Goal: Obtain resource: Download file/media

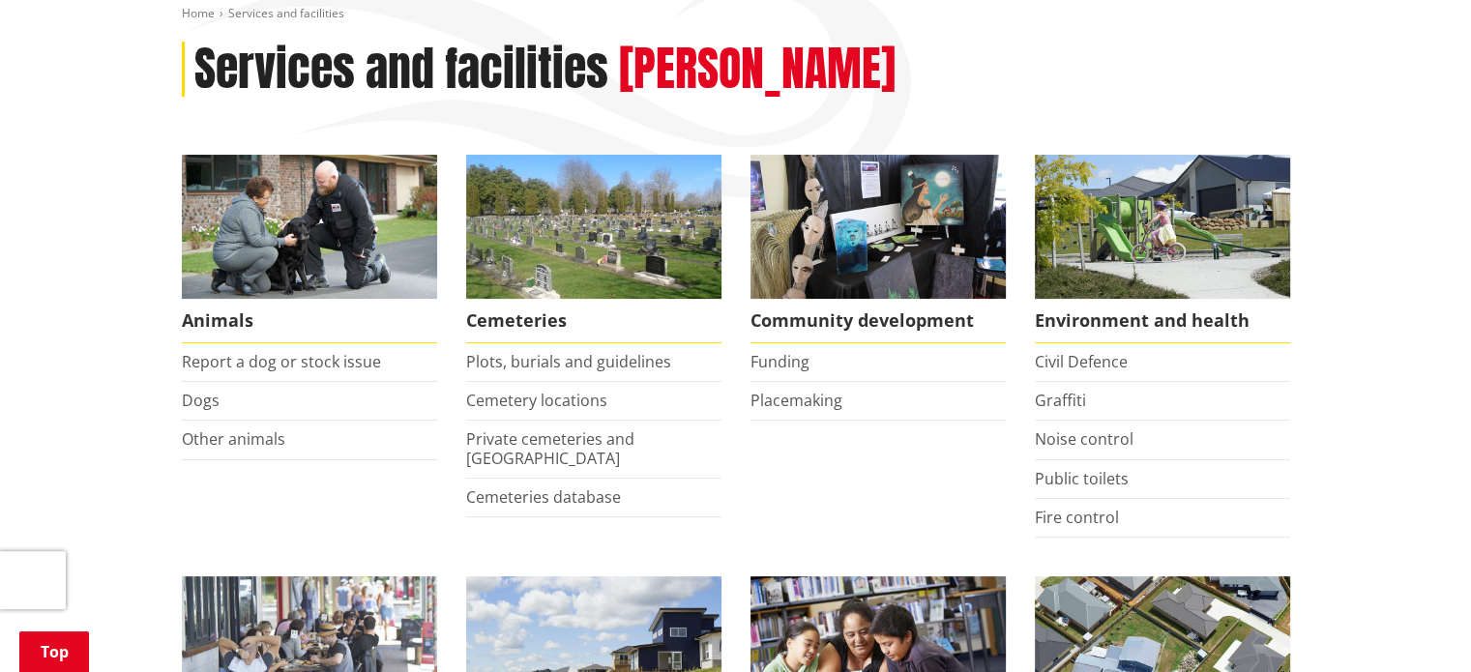
scroll to position [580, 0]
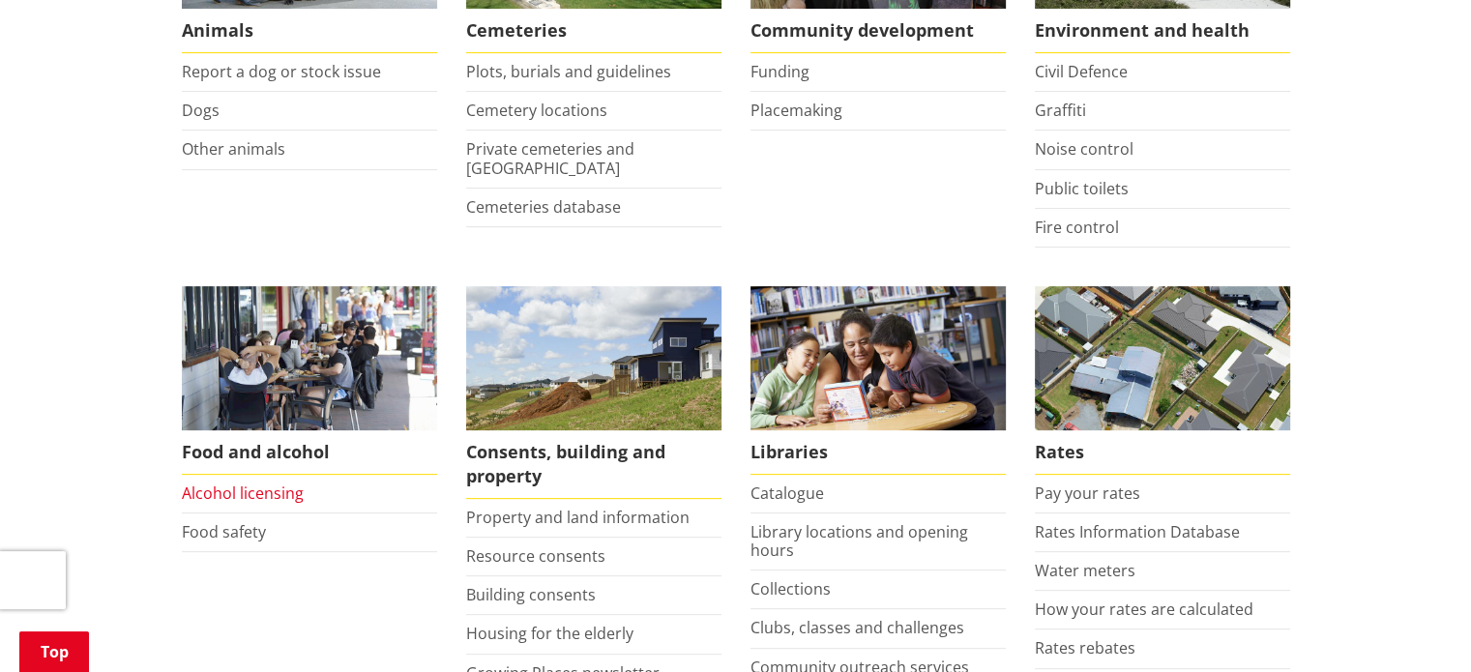
click at [250, 490] on link "Alcohol licensing" at bounding box center [243, 493] width 122 height 21
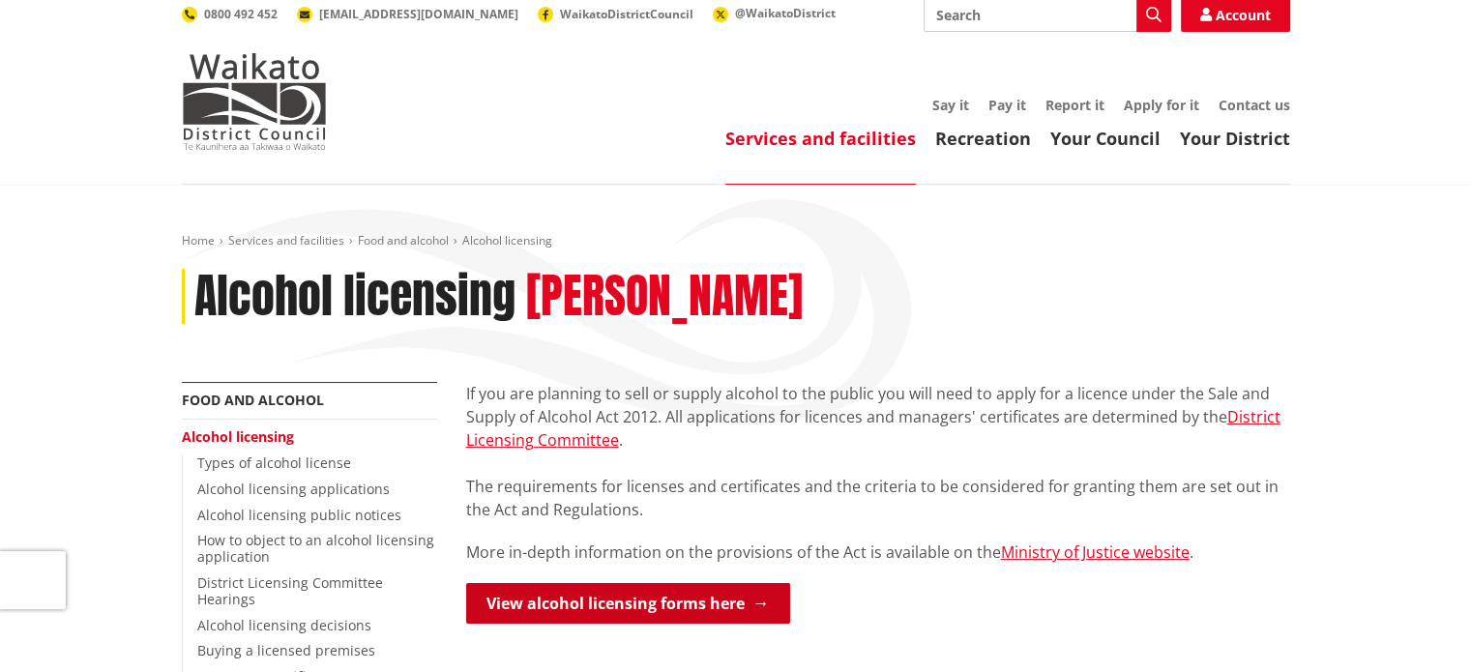
scroll to position [193, 0]
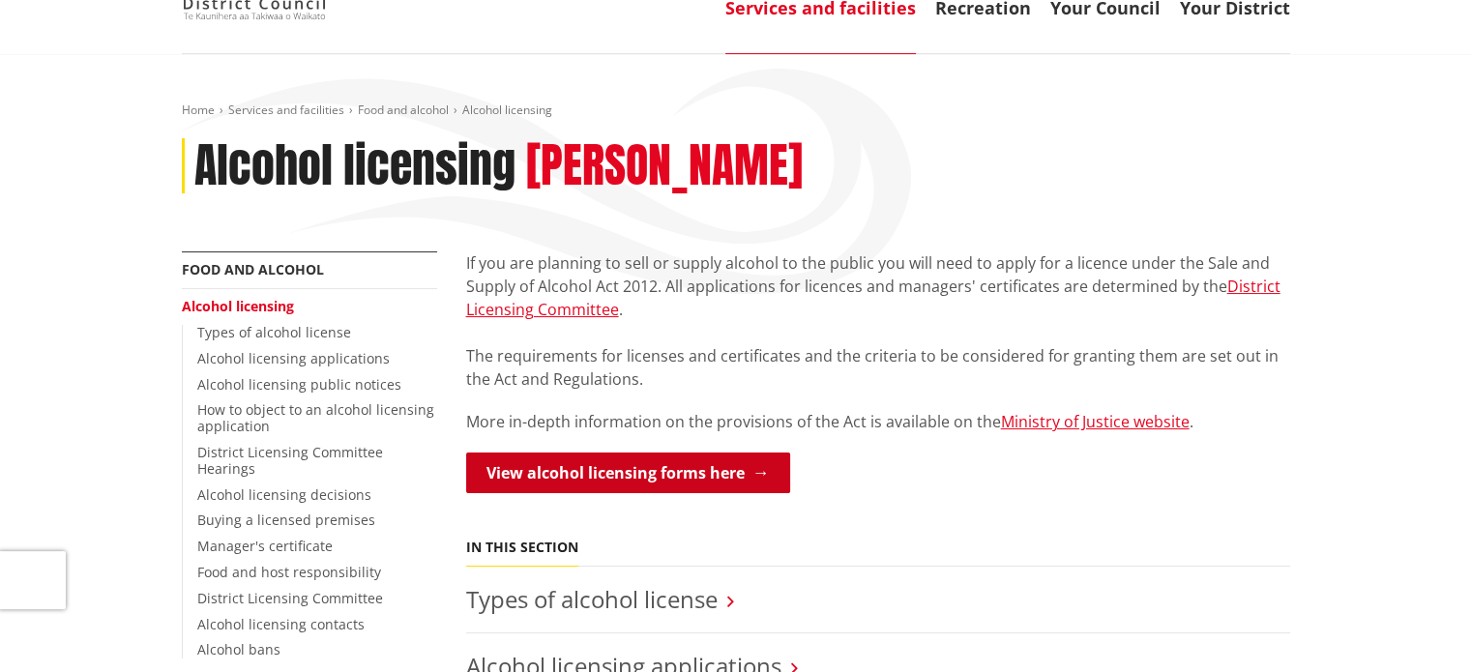
click at [727, 479] on link "View alcohol licensing forms here" at bounding box center [628, 473] width 324 height 41
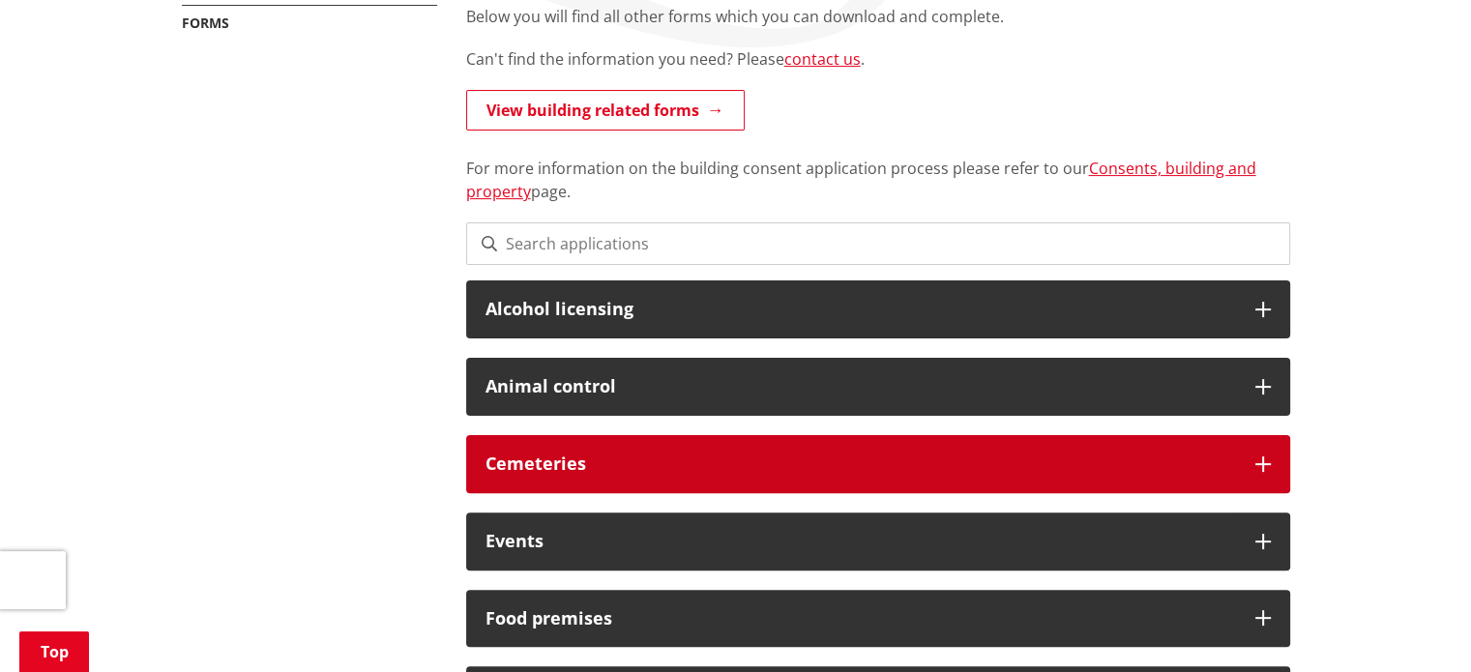
scroll to position [484, 0]
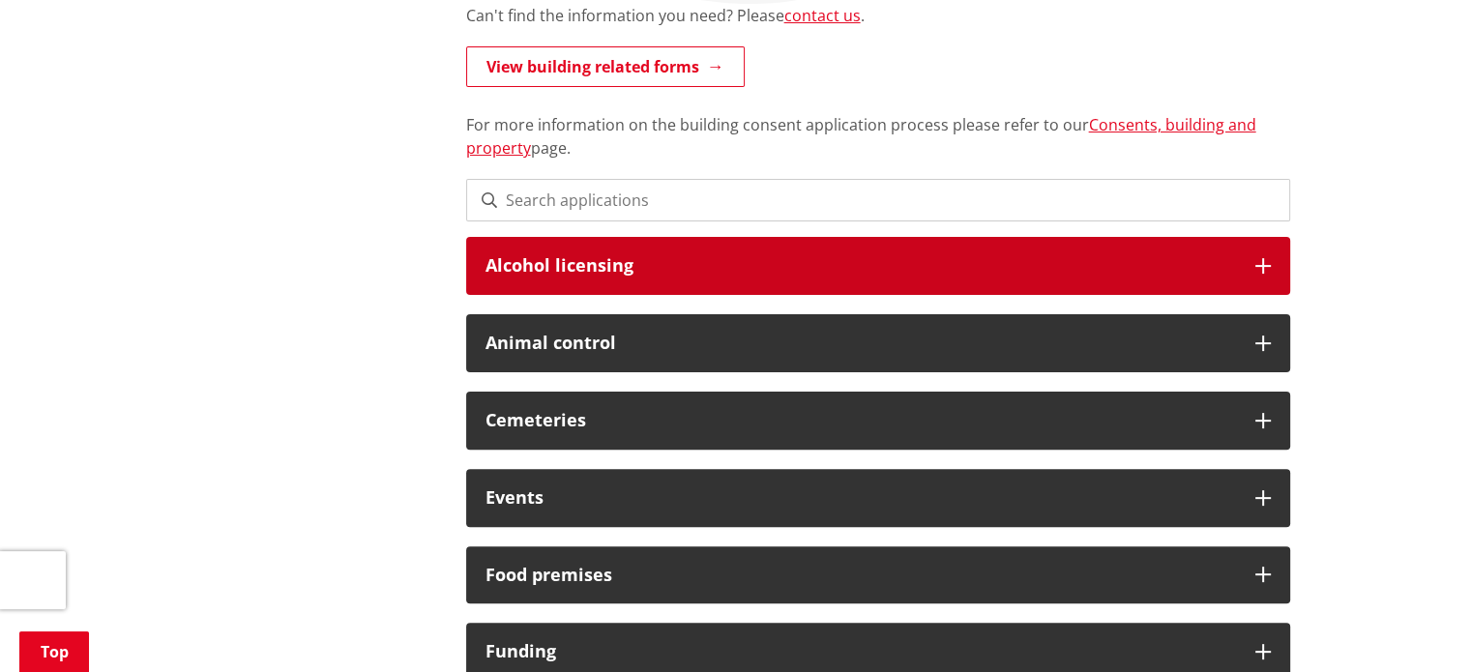
click at [704, 274] on h3 "Alcohol licensing" at bounding box center [861, 265] width 751 height 19
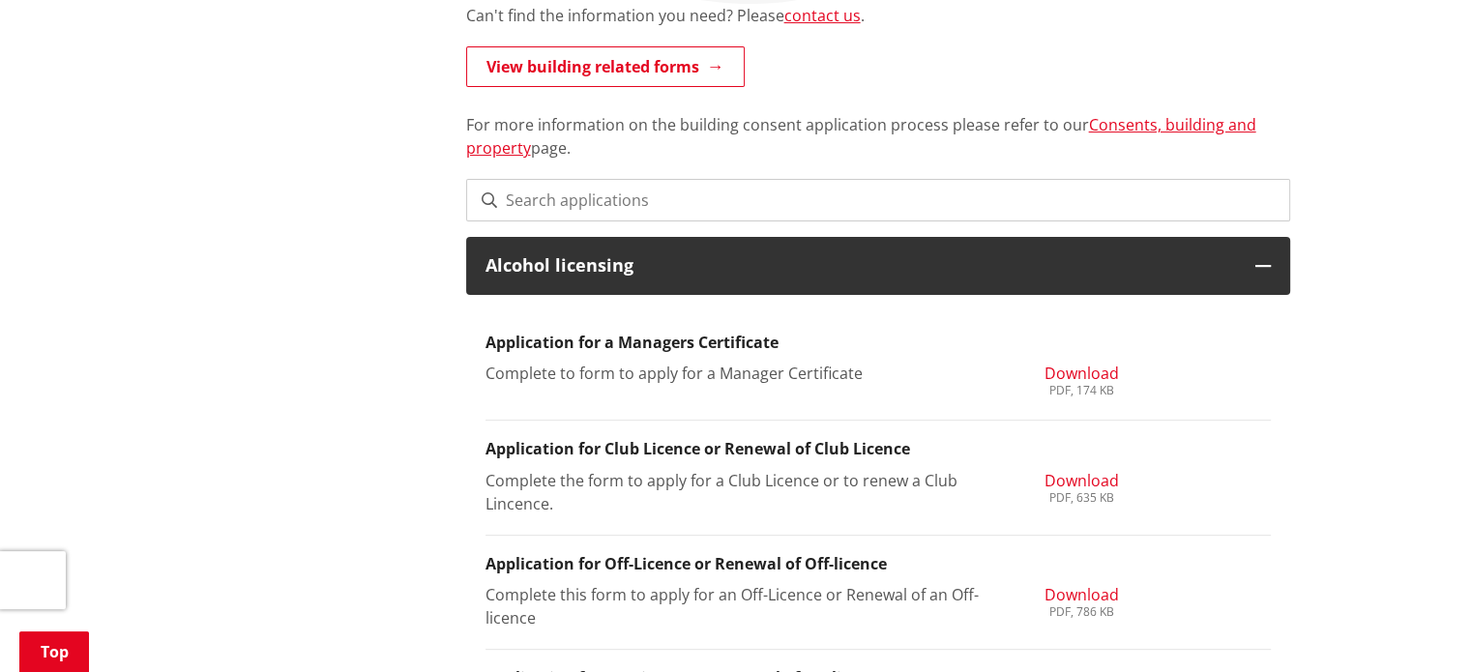
click at [1061, 479] on span "Download" at bounding box center [1081, 480] width 74 height 21
